Goal: Information Seeking & Learning: Learn about a topic

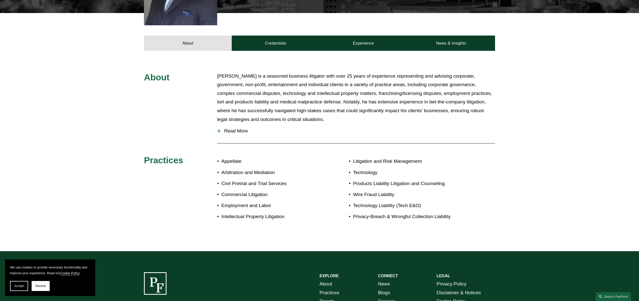
scroll to position [201, 0]
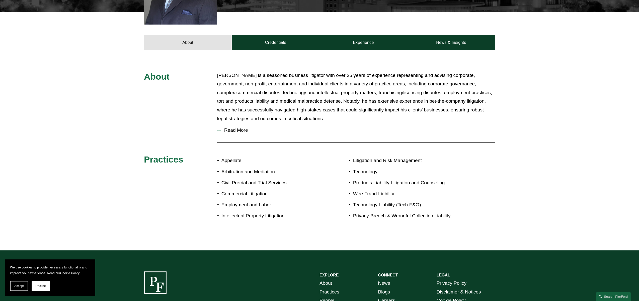
click at [241, 128] on span "Read More" at bounding box center [358, 131] width 274 height 6
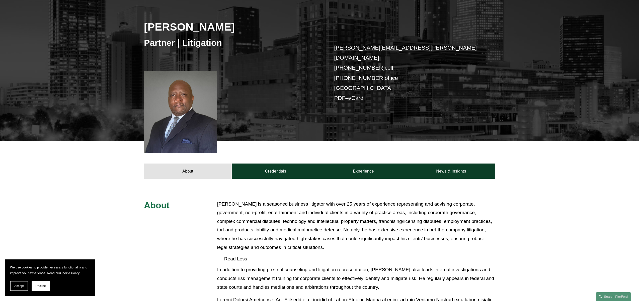
scroll to position [0, 0]
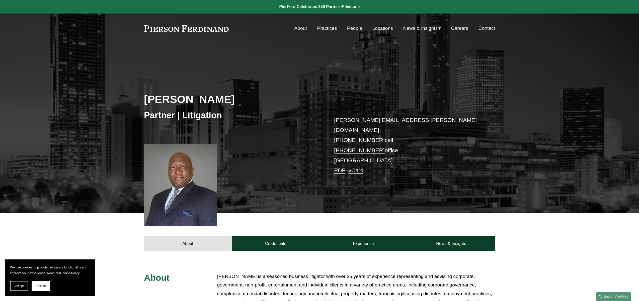
click at [325, 27] on link "Practices" at bounding box center [327, 29] width 20 height 10
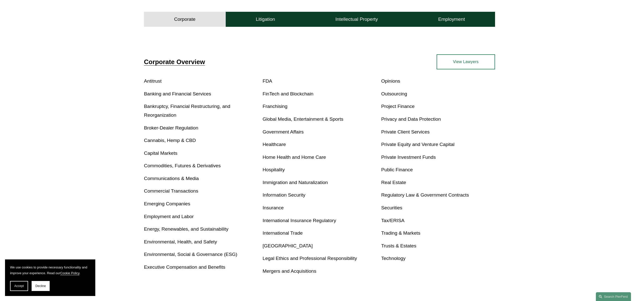
scroll to position [175, 0]
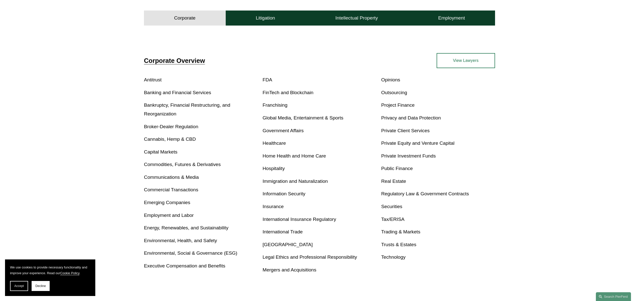
click at [299, 117] on link "Global Media, Entertainment & Sports" at bounding box center [303, 117] width 81 height 5
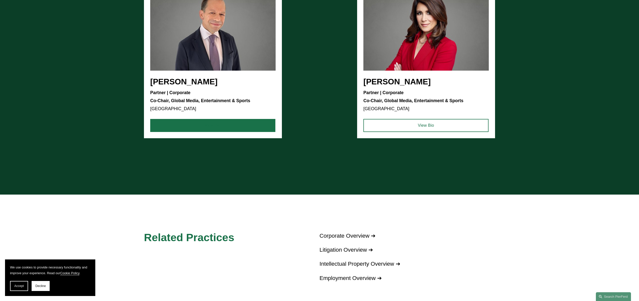
scroll to position [558, 0]
click at [248, 125] on link "View Bio" at bounding box center [212, 125] width 125 height 13
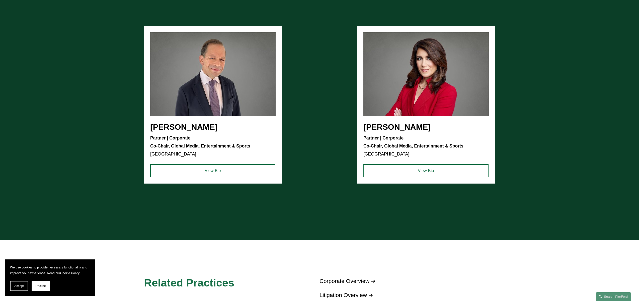
scroll to position [509, 0]
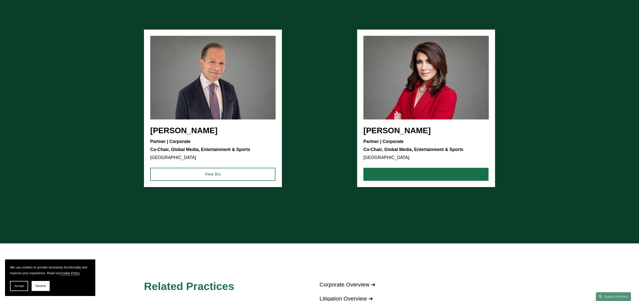
click at [386, 176] on link "View Bio" at bounding box center [425, 174] width 125 height 13
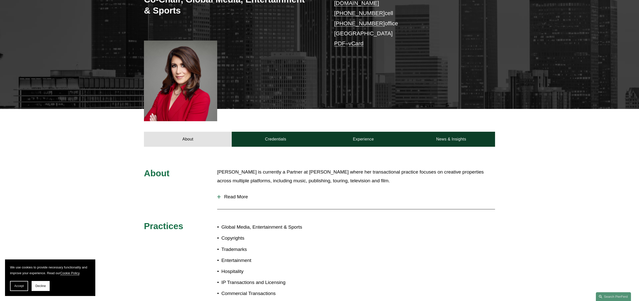
scroll to position [117, 0]
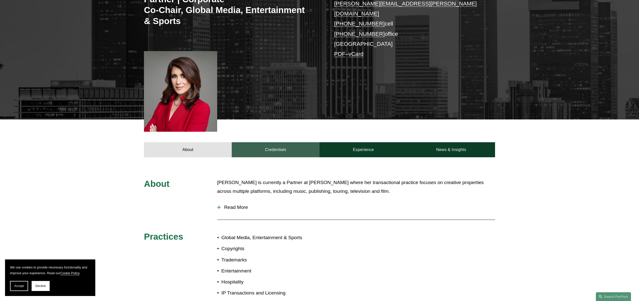
click at [288, 147] on link "Credentials" at bounding box center [276, 149] width 88 height 15
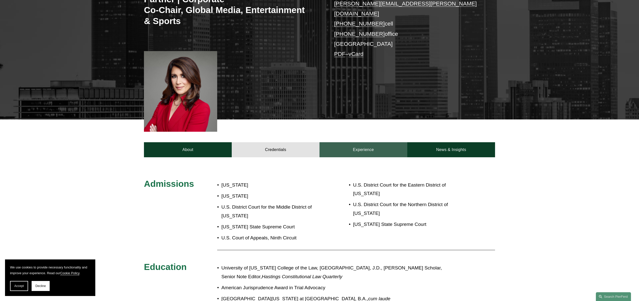
click at [340, 144] on link "Experience" at bounding box center [363, 149] width 88 height 15
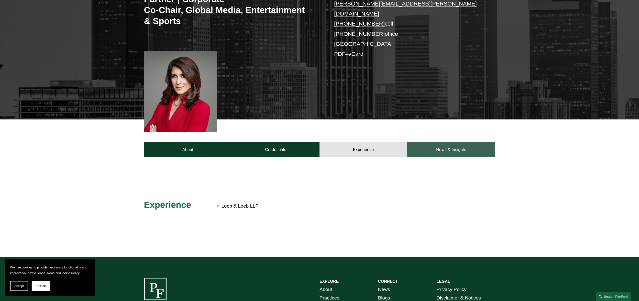
click at [416, 146] on link "News & Insights" at bounding box center [451, 149] width 88 height 15
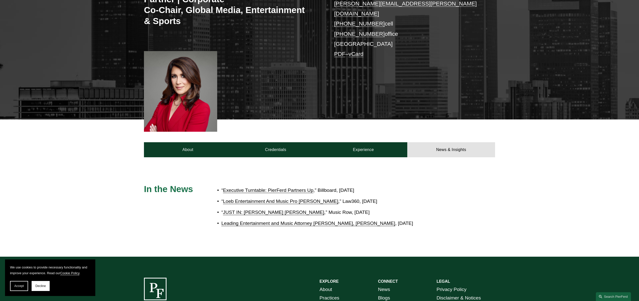
click at [22, 285] on span "Accept" at bounding box center [19, 287] width 10 height 4
